Goal: Navigation & Orientation: Find specific page/section

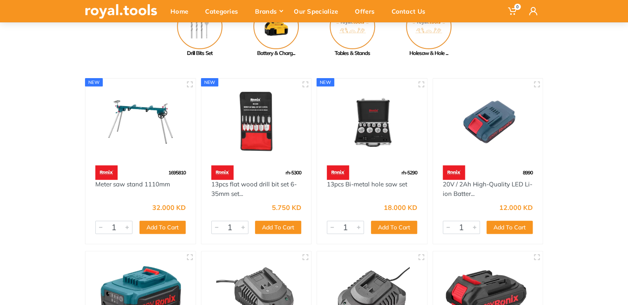
scroll to position [110, 0]
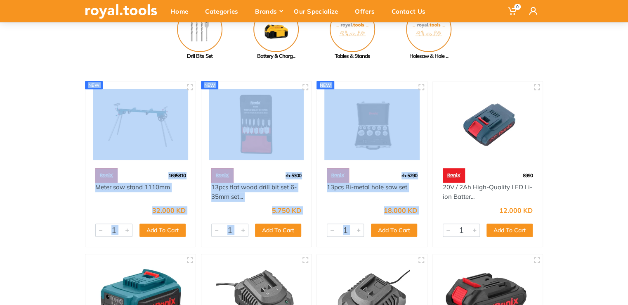
drag, startPoint x: 627, startPoint y: 76, endPoint x: 632, endPoint y: 48, distance: 28.1
click at [628, 48] on html "0" at bounding box center [314, 42] width 628 height 305
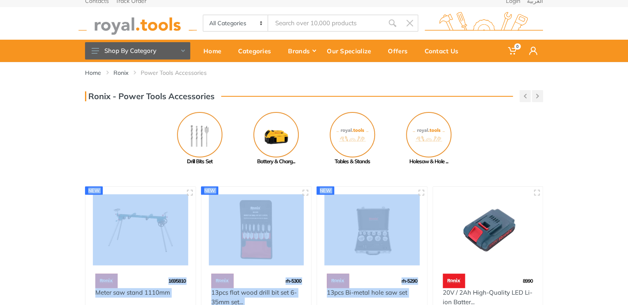
scroll to position [3, 0]
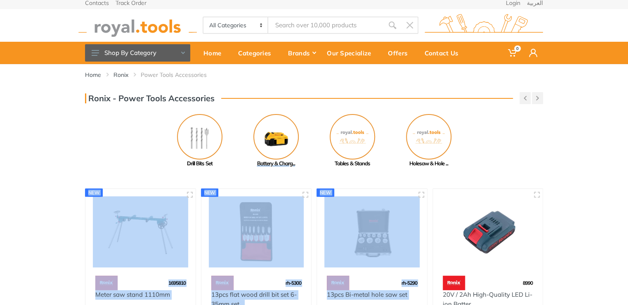
click at [265, 132] on img at bounding box center [275, 136] width 45 height 45
